Goal: Task Accomplishment & Management: Use online tool/utility

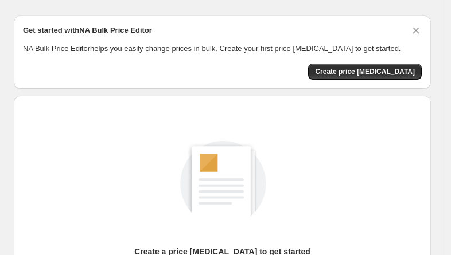
scroll to position [115, 0]
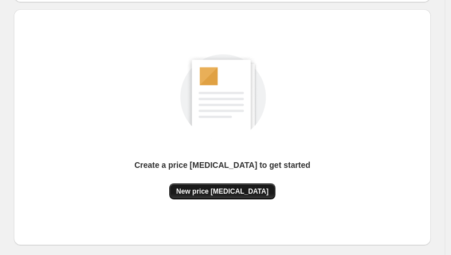
click at [238, 191] on span "New price [MEDICAL_DATA]" at bounding box center [222, 191] width 92 height 9
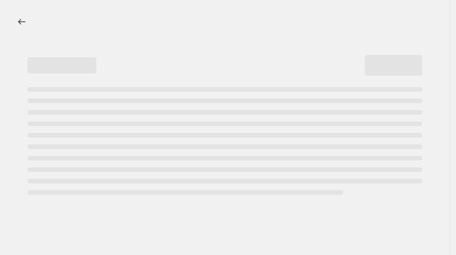
select select "percentage"
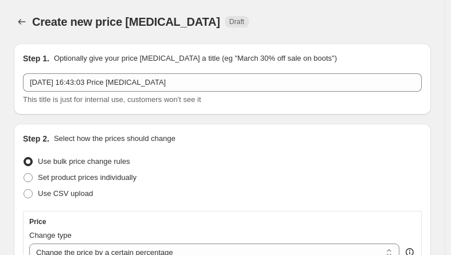
scroll to position [57, 0]
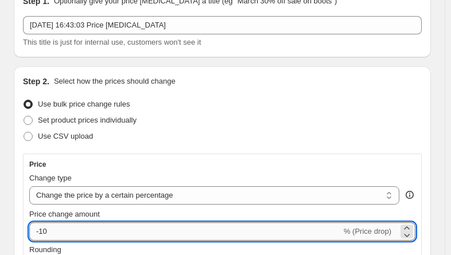
click at [68, 231] on input "-10" at bounding box center [185, 231] width 312 height 18
type input "-1"
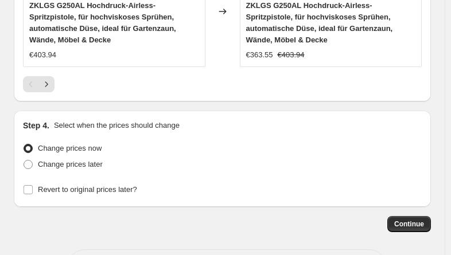
scroll to position [1350, 0]
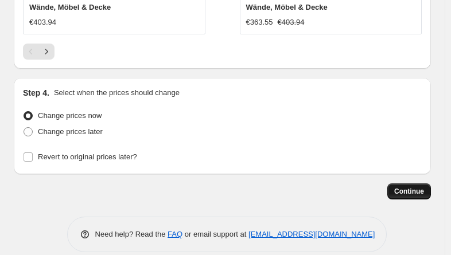
type input "-34"
click at [421, 187] on span "Continue" at bounding box center [409, 191] width 30 height 9
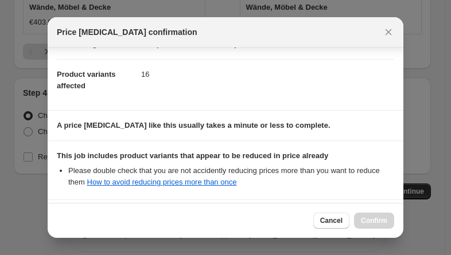
scroll to position [225, 0]
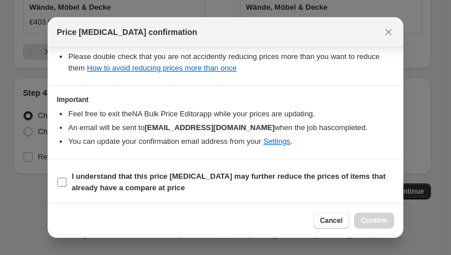
click at [69, 179] on label "I understand that this price [MEDICAL_DATA] may further reduce the prices of it…" at bounding box center [225, 183] width 337 height 28
click at [66, 179] on input "I understand that this price [MEDICAL_DATA] may further reduce the prices of it…" at bounding box center [61, 182] width 9 height 9
checkbox input "true"
click at [376, 224] on span "Confirm" at bounding box center [374, 220] width 26 height 9
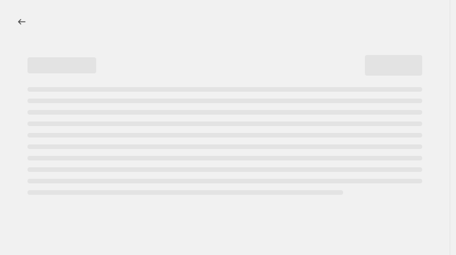
select select "percentage"
